Goal: Task Accomplishment & Management: Understand process/instructions

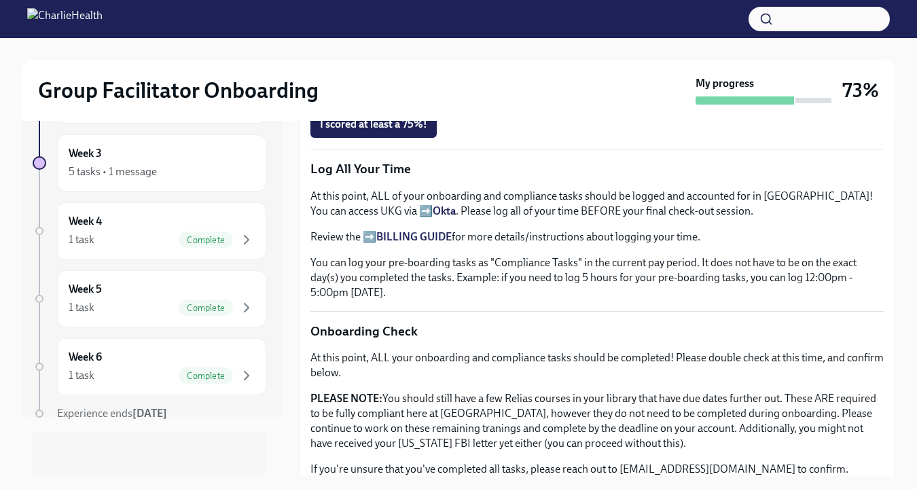
scroll to position [1114, 0]
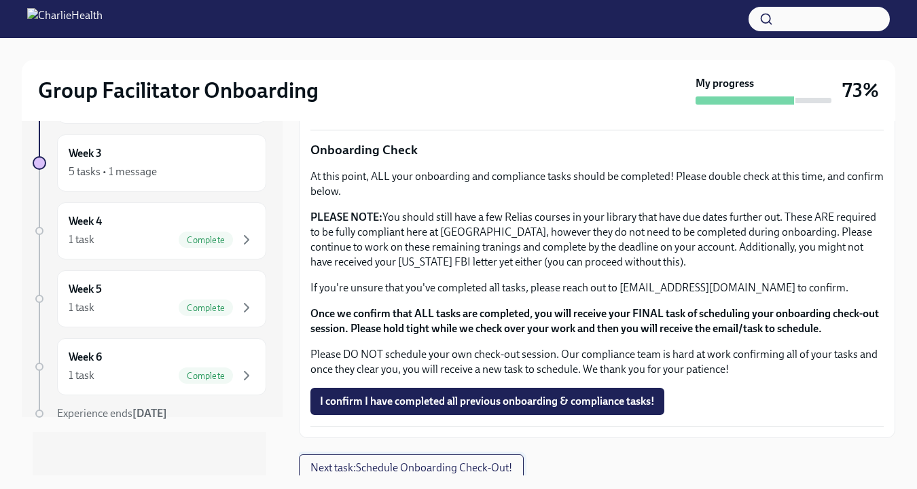
click at [490, 461] on span "Next task : Schedule Onboarding Check-Out!" at bounding box center [411, 468] width 202 height 14
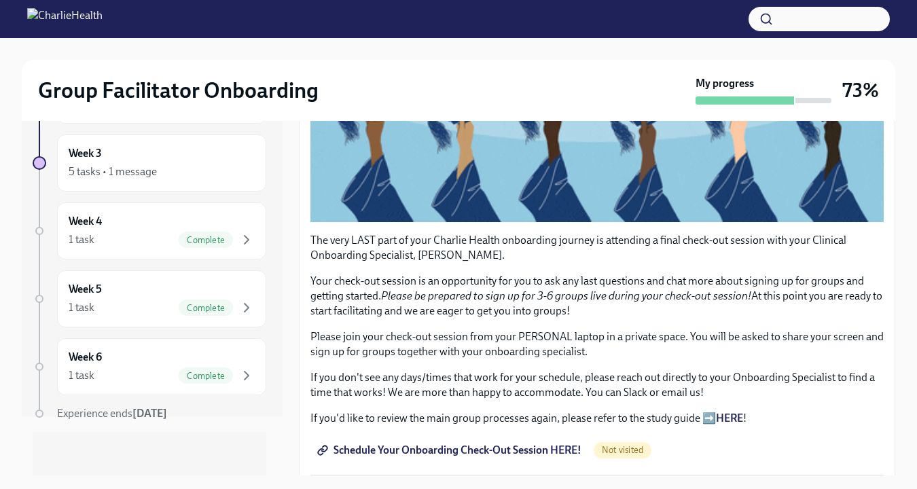
scroll to position [319, 0]
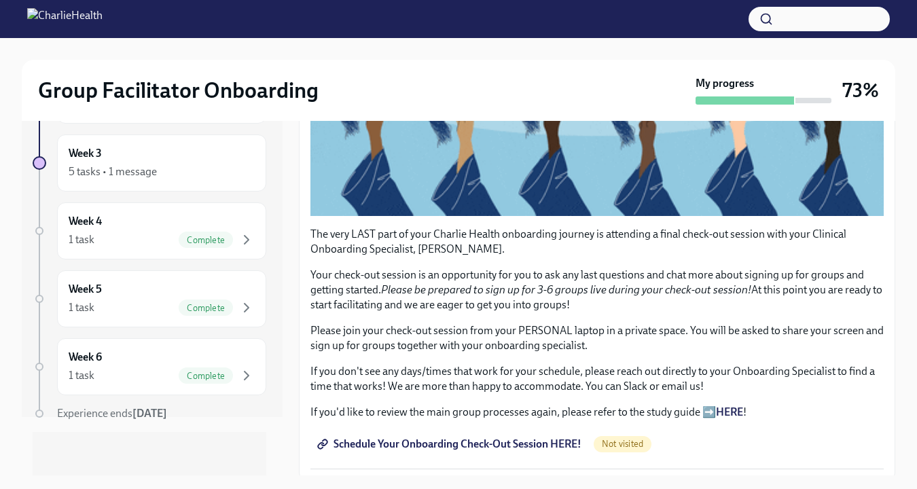
click at [501, 431] on link "Schedule Your Onboarding Check-Out Session HERE!" at bounding box center [450, 444] width 281 height 27
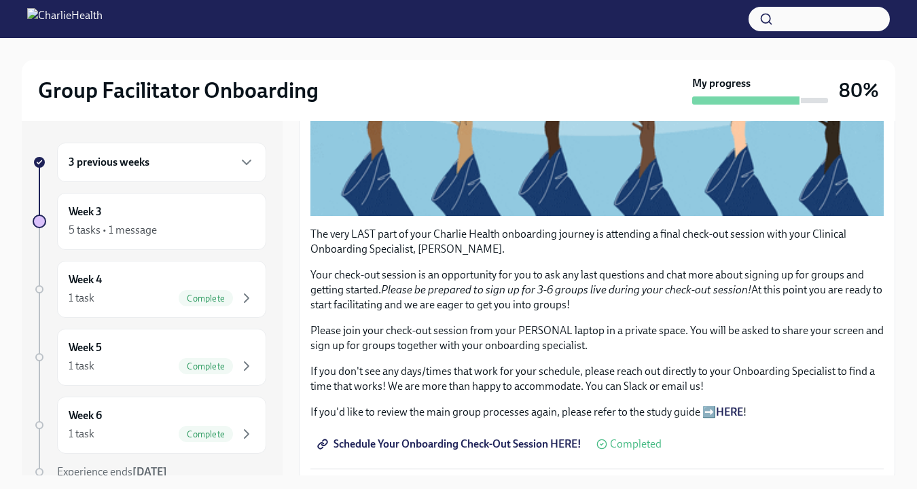
click at [728, 406] on strong "HERE" at bounding box center [729, 412] width 27 height 13
click at [213, 236] on div "5 tasks • 1 message" at bounding box center [162, 230] width 186 height 16
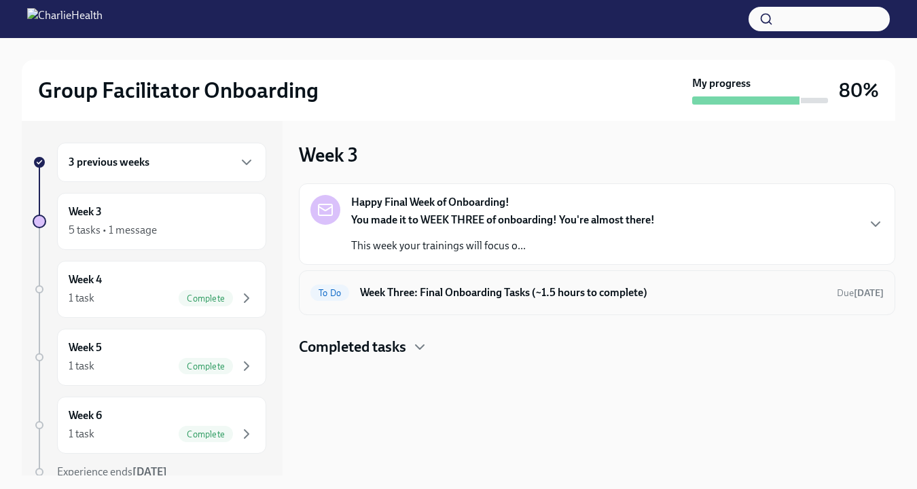
click at [557, 293] on h6 "Week Three: Final Onboarding Tasks (~1.5 hours to complete)" at bounding box center [593, 292] width 466 height 15
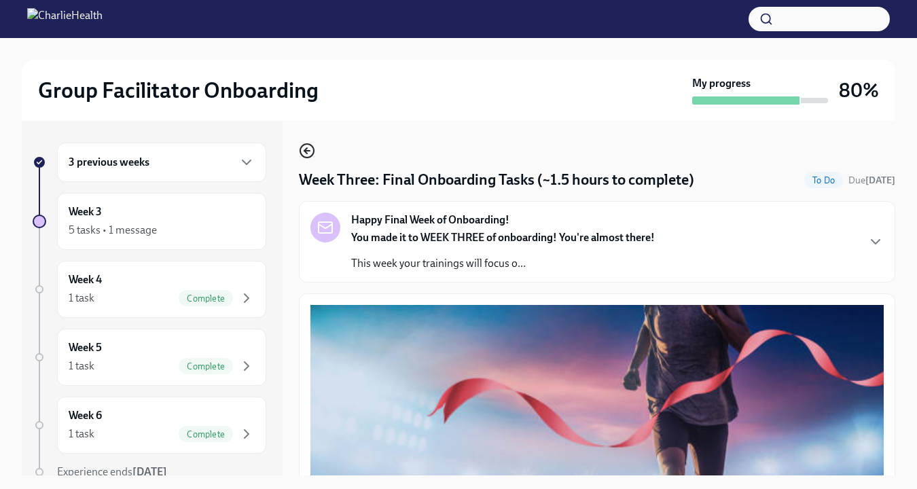
click at [310, 152] on icon "button" at bounding box center [307, 151] width 16 height 16
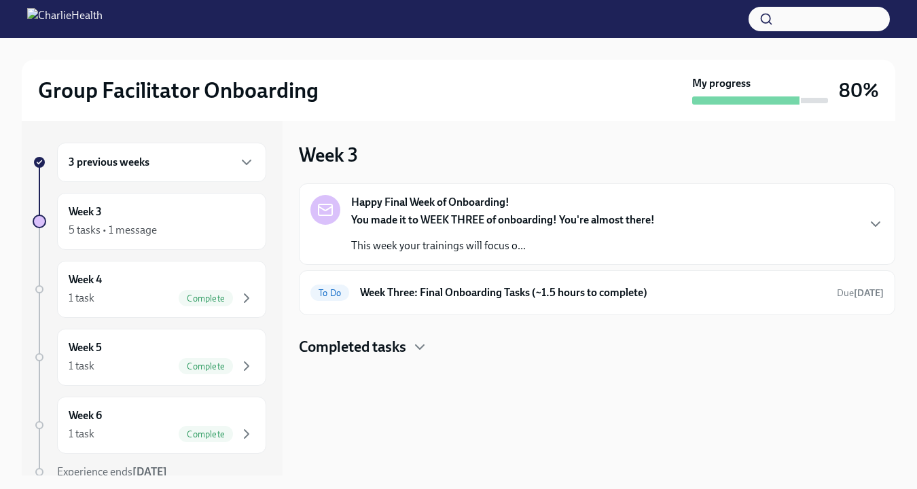
click at [410, 353] on div "Completed tasks" at bounding box center [597, 347] width 597 height 20
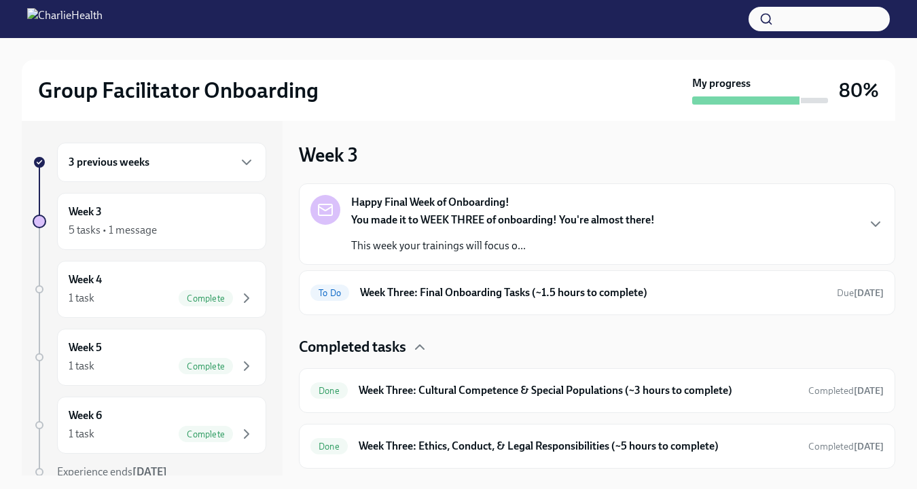
scroll to position [105, 0]
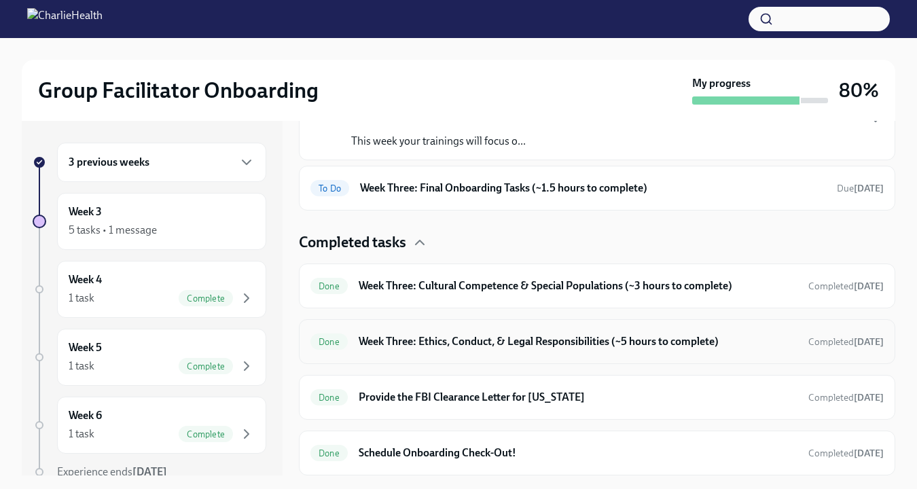
click at [753, 343] on h6 "Week Three: Ethics, Conduct, & Legal Responsibilities (~5 hours to complete)" at bounding box center [578, 341] width 439 height 15
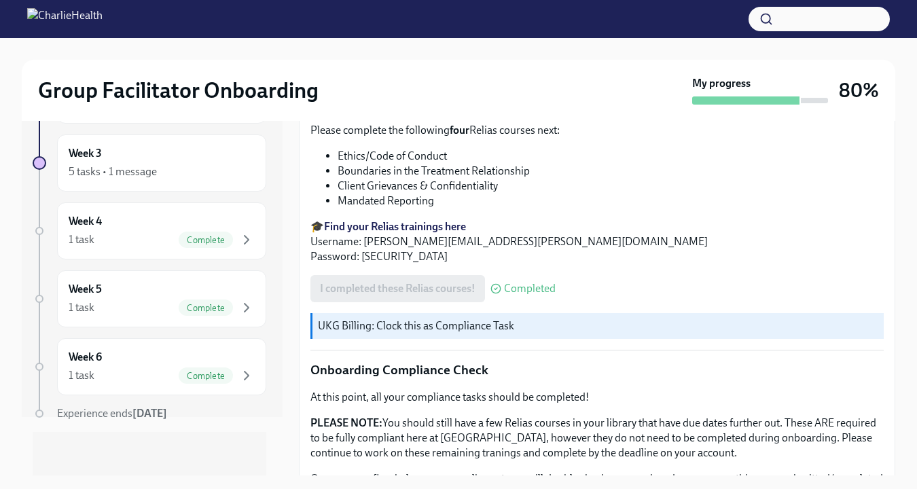
scroll to position [823, 0]
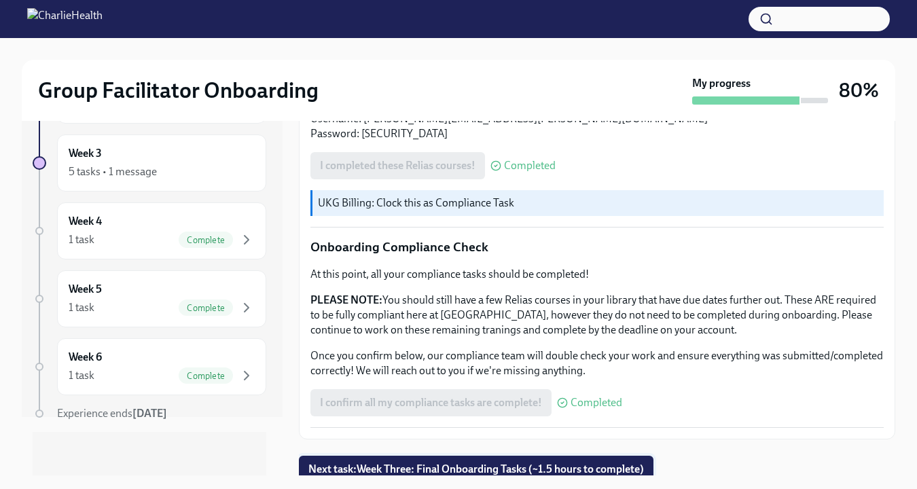
click at [588, 463] on span "Next task : Week Three: Final Onboarding Tasks (~1.5 hours to complete)" at bounding box center [476, 470] width 336 height 14
